Goal: Book appointment/travel/reservation

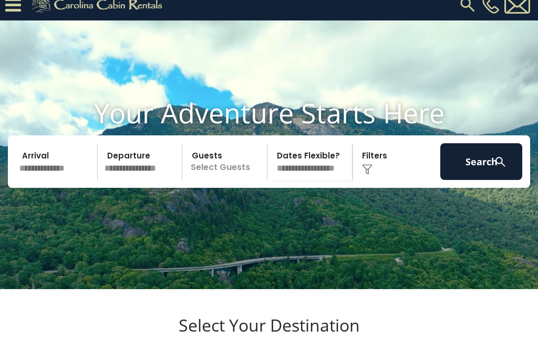
scroll to position [31, 0]
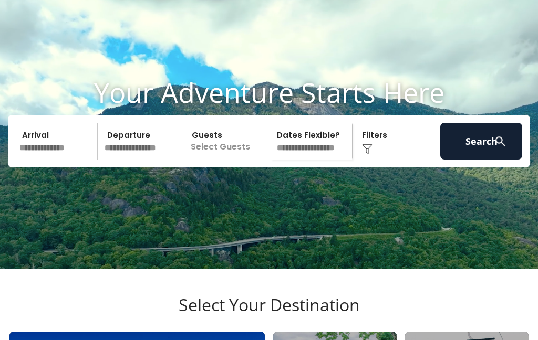
click at [63, 160] on input "text" at bounding box center [57, 141] width 82 height 37
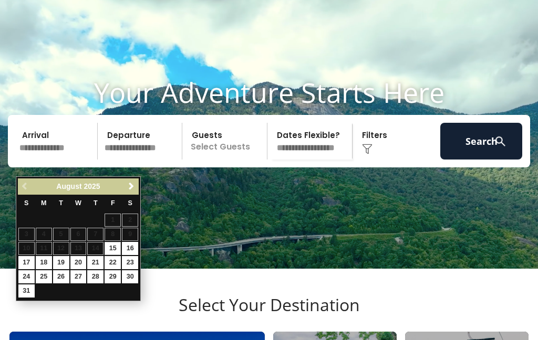
scroll to position [32, 0]
click at [131, 189] on span "Next" at bounding box center [131, 186] width 8 height 8
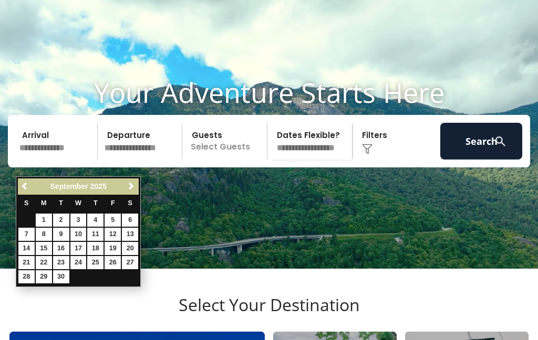
click at [126, 182] on link "Next" at bounding box center [131, 186] width 13 height 13
click at [134, 185] on span "Next" at bounding box center [131, 186] width 8 height 8
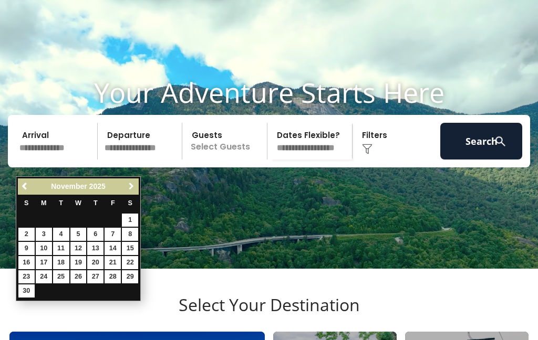
click at [131, 185] on span "Next" at bounding box center [131, 186] width 8 height 8
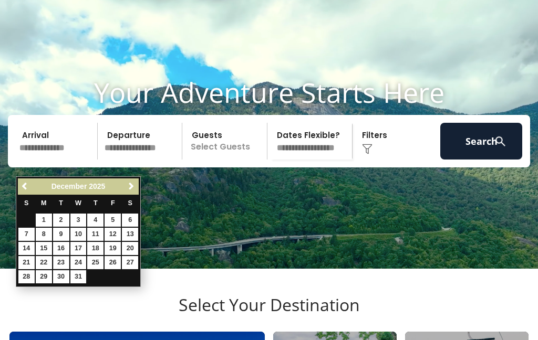
click at [65, 260] on link "23" at bounding box center [61, 262] width 16 height 13
type input "********"
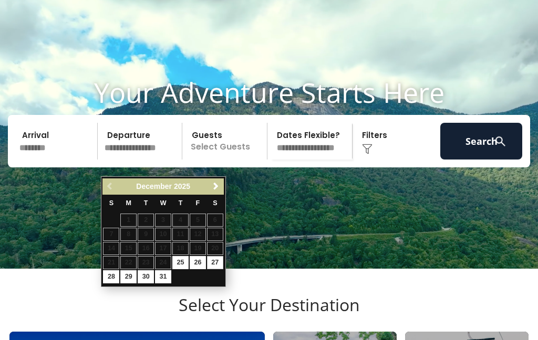
click at [215, 262] on link "27" at bounding box center [215, 262] width 16 height 13
type input "********"
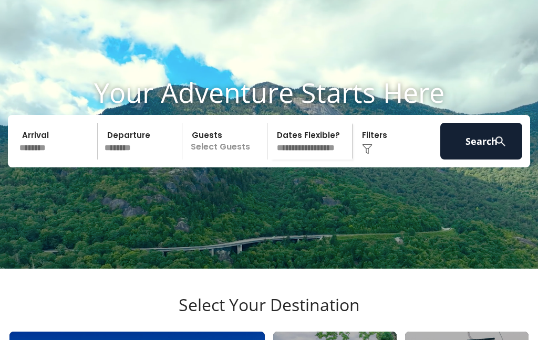
click at [226, 160] on p "Select Guests" at bounding box center [225, 141] width 81 height 37
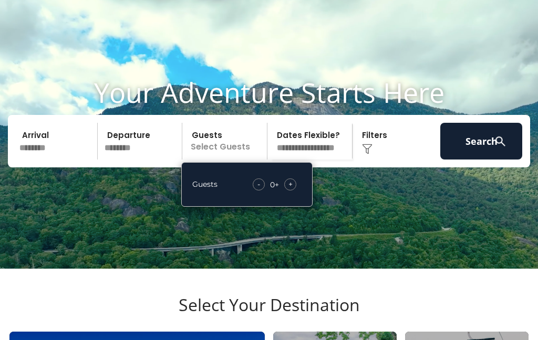
click at [298, 191] on div "- 0 + +" at bounding box center [274, 185] width 54 height 12
click at [294, 191] on div "+" at bounding box center [290, 185] width 12 height 12
click at [291, 190] on span "+" at bounding box center [290, 184] width 4 height 11
click at [293, 191] on div "+" at bounding box center [290, 185] width 12 height 12
click at [291, 190] on span "+" at bounding box center [290, 184] width 4 height 11
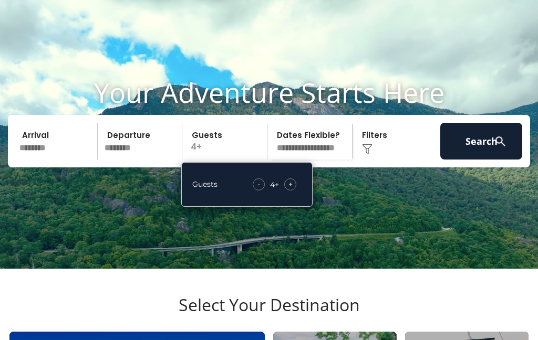
click at [325, 160] on select "**********" at bounding box center [311, 141] width 81 height 37
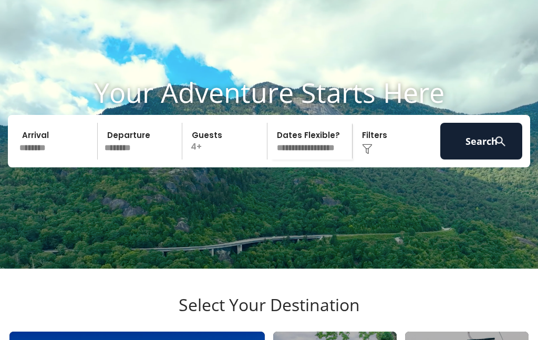
select select "*"
click at [483, 160] on button "Search" at bounding box center [481, 141] width 82 height 37
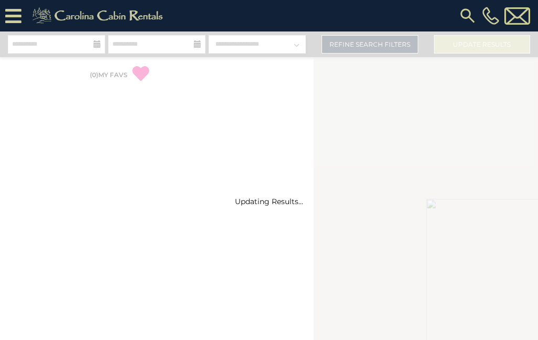
select select "*"
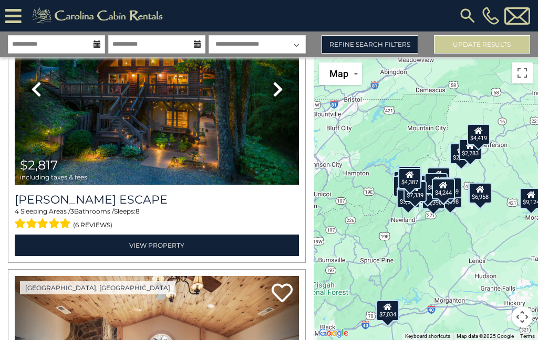
scroll to position [651, 0]
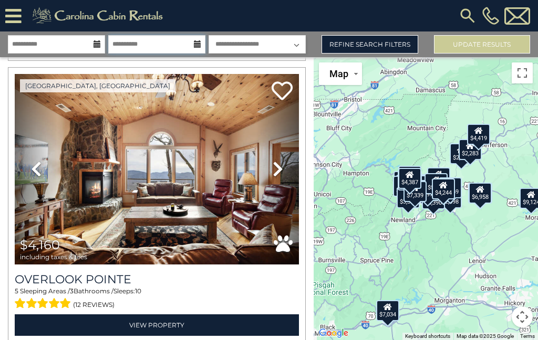
click at [192, 47] on input "**********" at bounding box center [156, 44] width 97 height 18
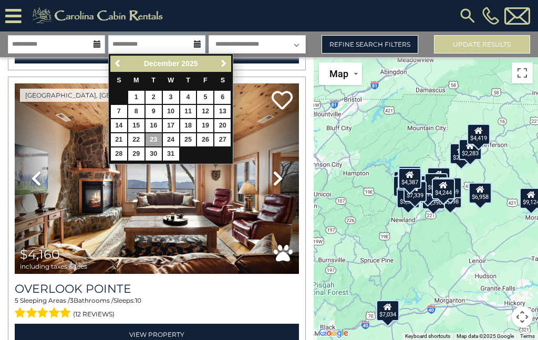
scroll to position [861, 0]
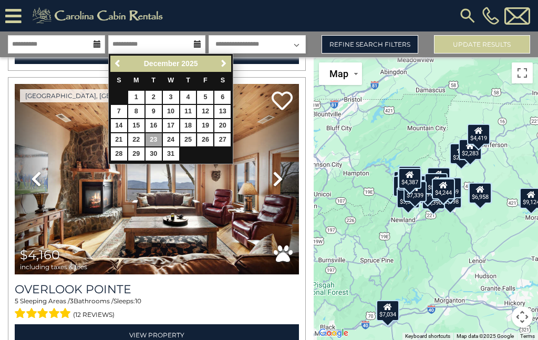
click at [200, 139] on link "26" at bounding box center [205, 139] width 16 height 13
type input "********"
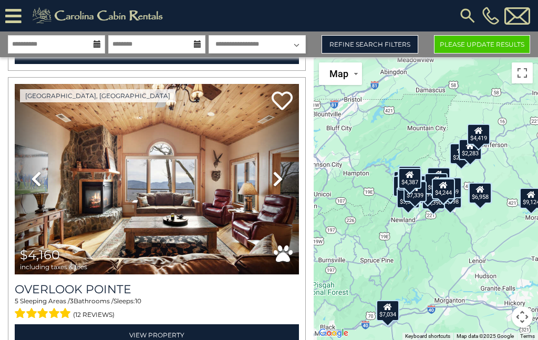
click at [448, 49] on button "Please Update Results" at bounding box center [482, 44] width 96 height 18
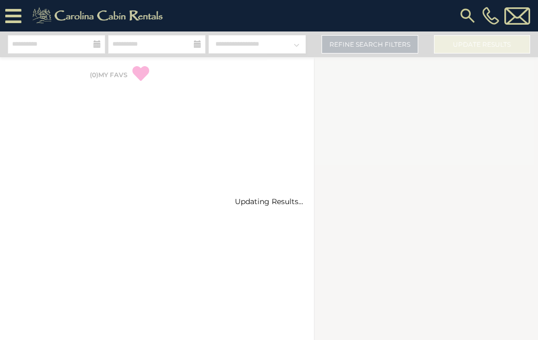
select select "*"
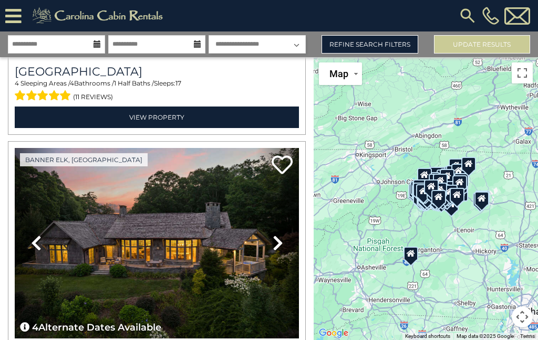
scroll to position [32, 0]
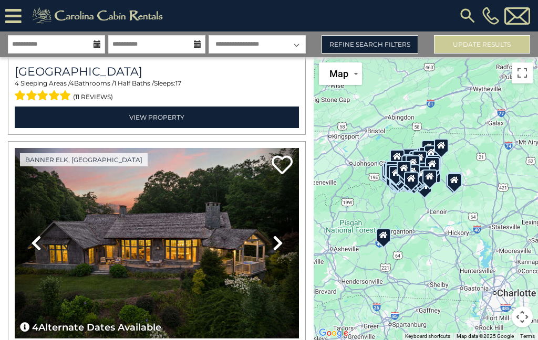
click at [522, 63] on button "Toggle fullscreen view" at bounding box center [522, 73] width 21 height 21
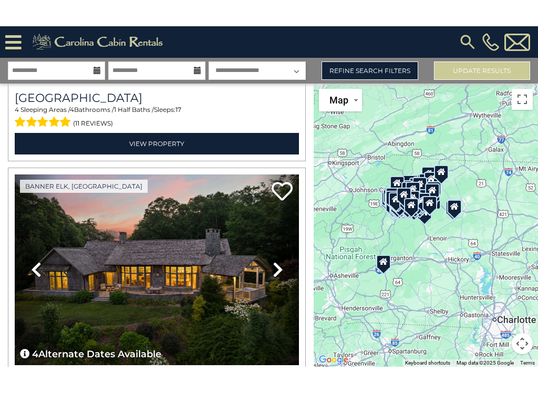
scroll to position [0, 0]
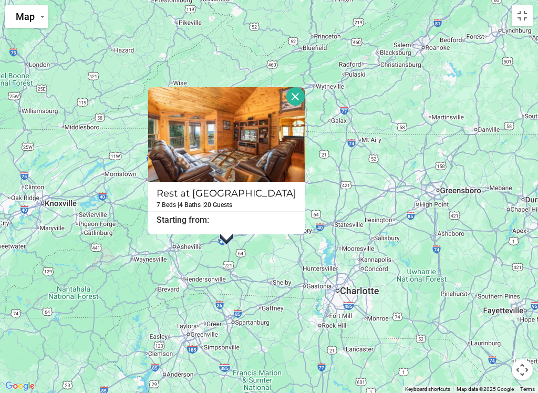
click at [303, 101] on button "Close" at bounding box center [295, 96] width 18 height 18
